Goal: Check status: Check status

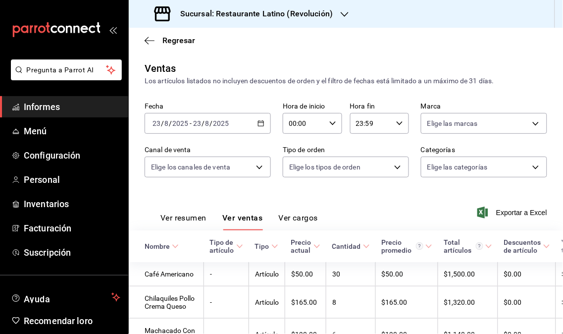
click at [70, 109] on span "Informes" at bounding box center [72, 106] width 97 height 13
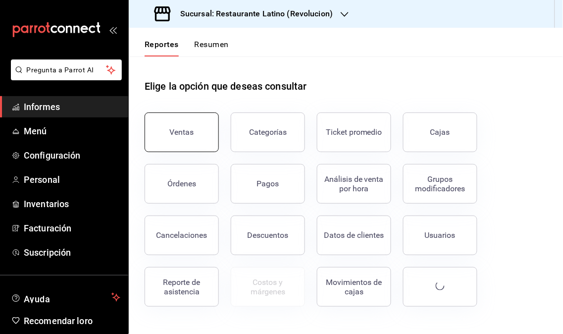
click at [175, 141] on button "Ventas" at bounding box center [182, 132] width 74 height 40
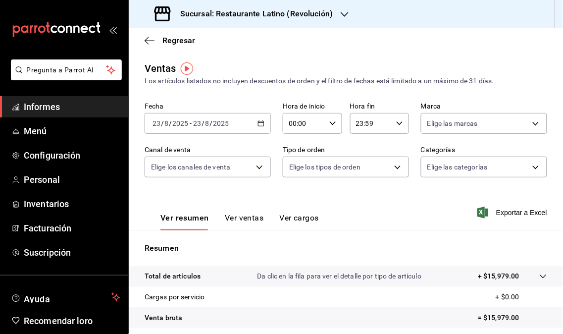
click at [346, 16] on icon "button" at bounding box center [345, 14] width 8 height 8
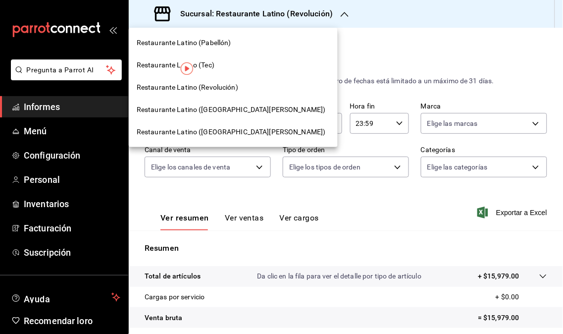
click at [240, 109] on font "Restaurante Latino ([GEOGRAPHIC_DATA][PERSON_NAME])" at bounding box center [231, 109] width 189 height 8
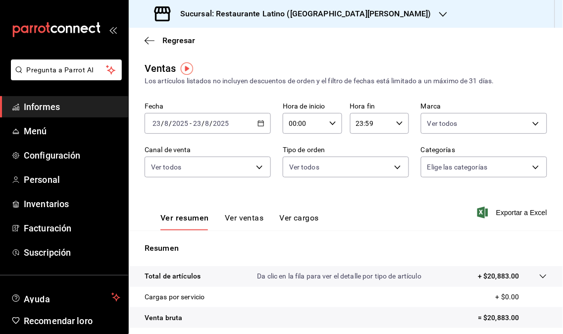
click at [439, 12] on icon "button" at bounding box center [443, 14] width 8 height 8
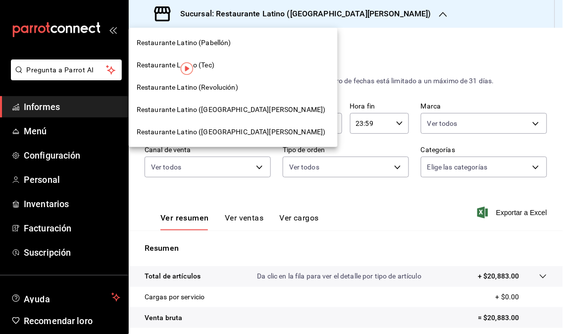
click at [230, 134] on font "Restaurante Latino ([GEOGRAPHIC_DATA][PERSON_NAME])" at bounding box center [231, 132] width 189 height 8
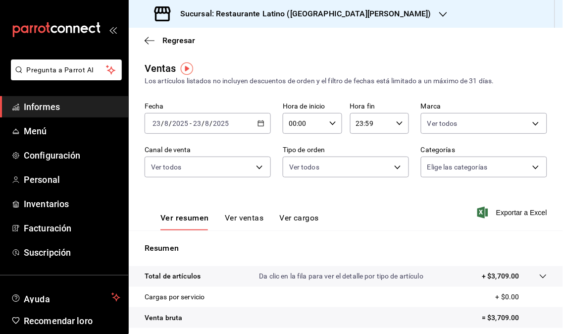
click at [328, 18] on font "Sucursal: Restaurante Latino ([GEOGRAPHIC_DATA][PERSON_NAME])" at bounding box center [305, 13] width 251 height 9
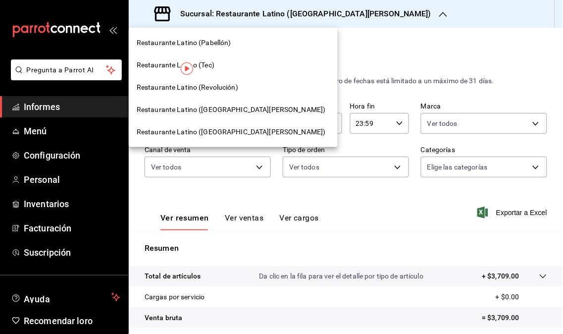
click at [224, 91] on span "Restaurante Latino (Revolución)" at bounding box center [188, 87] width 102 height 10
